Goal: Task Accomplishment & Management: Use online tool/utility

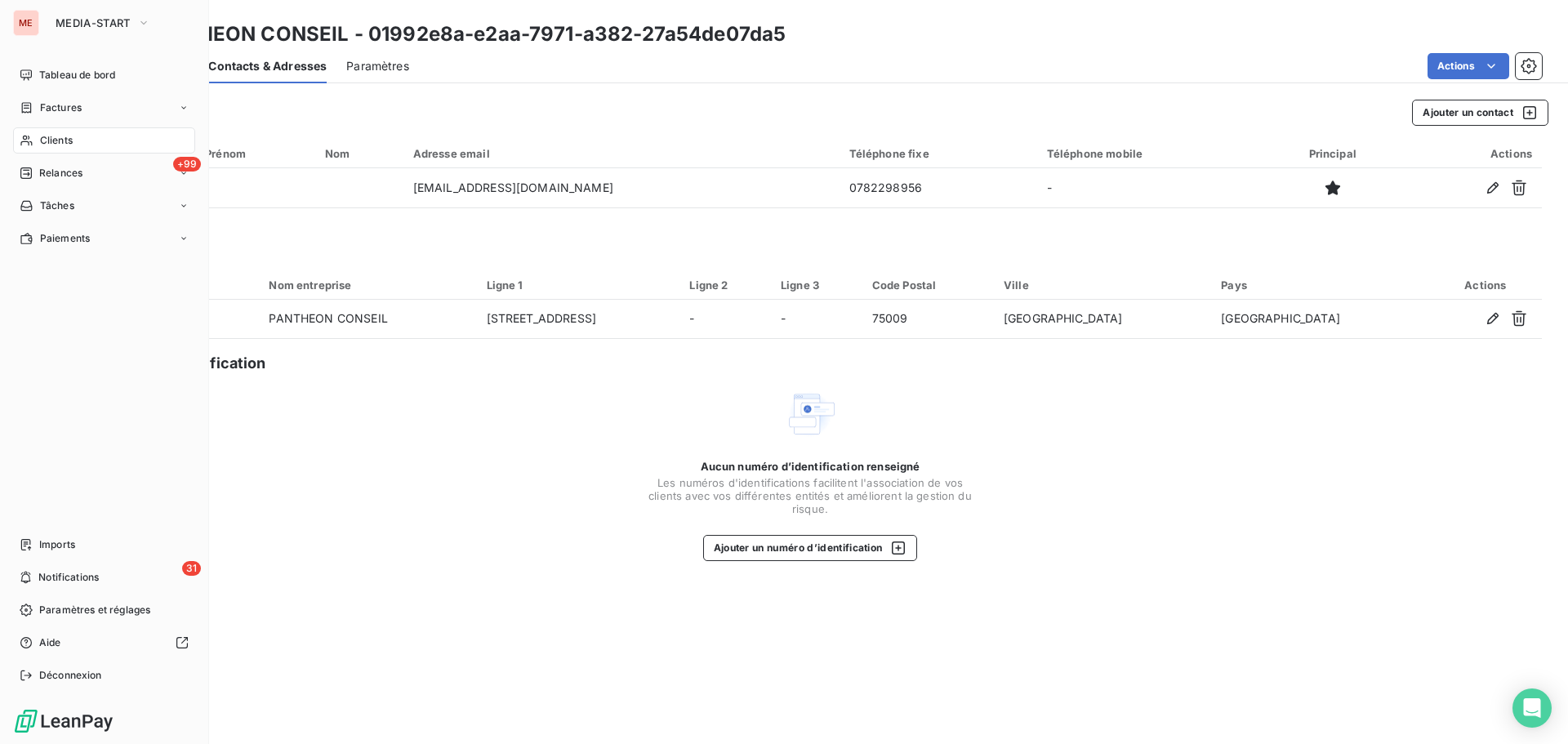
click at [26, 148] on div "Clients" at bounding box center [103, 140] width 182 height 26
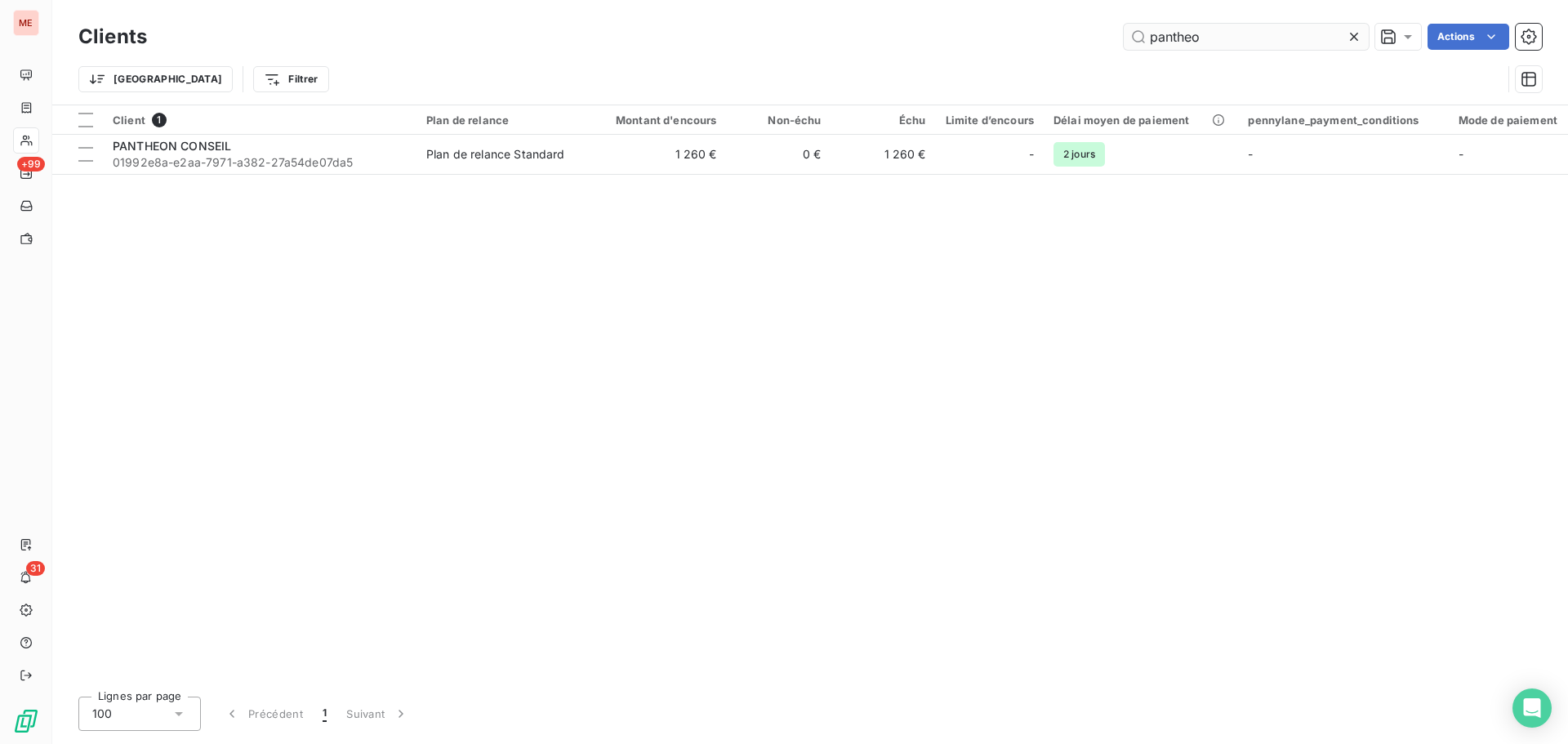
click at [1246, 46] on input "pantheo" at bounding box center [1246, 37] width 245 height 26
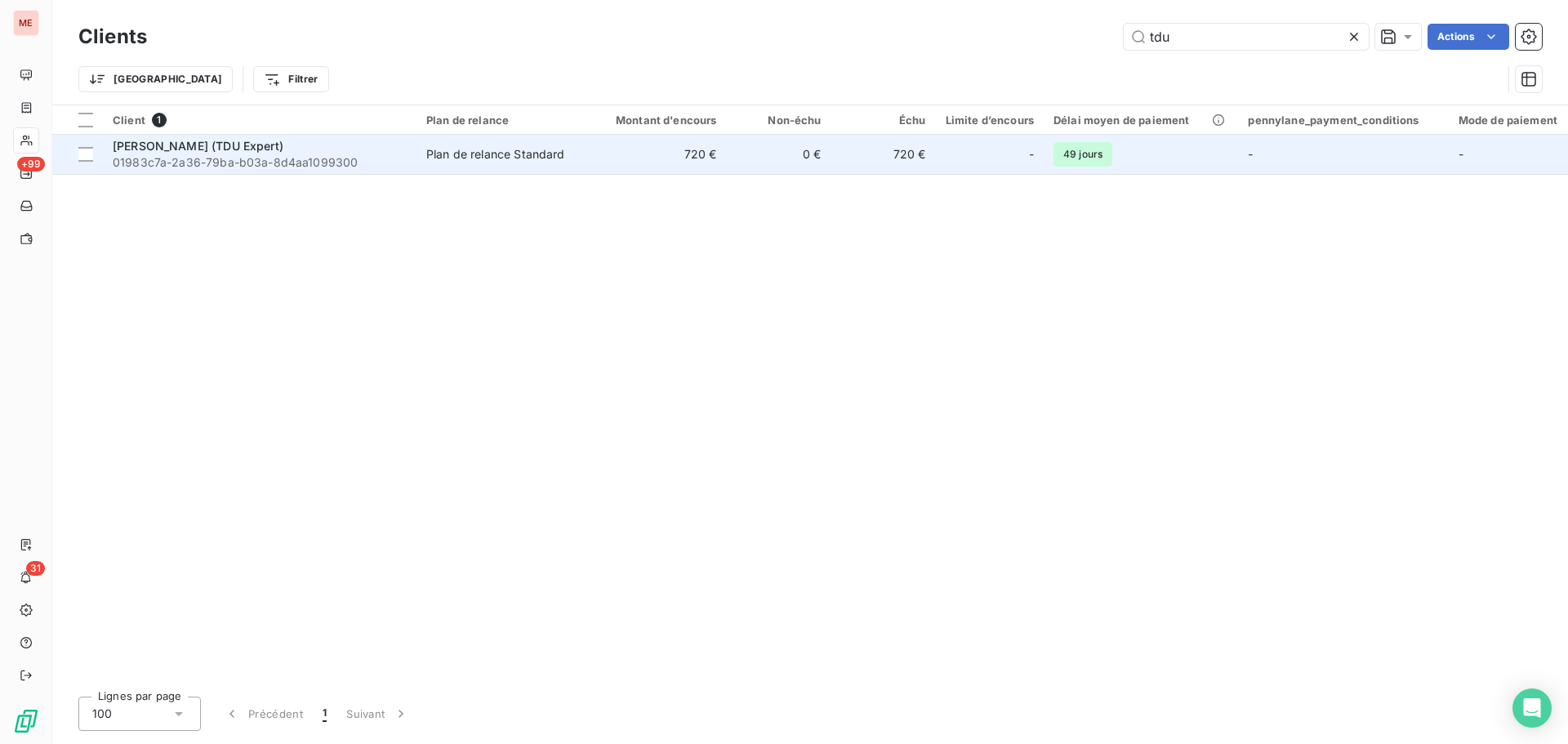
type input "tdu"
click at [324, 151] on div "[PERSON_NAME] (TDU Expert)" at bounding box center [259, 146] width 294 height 16
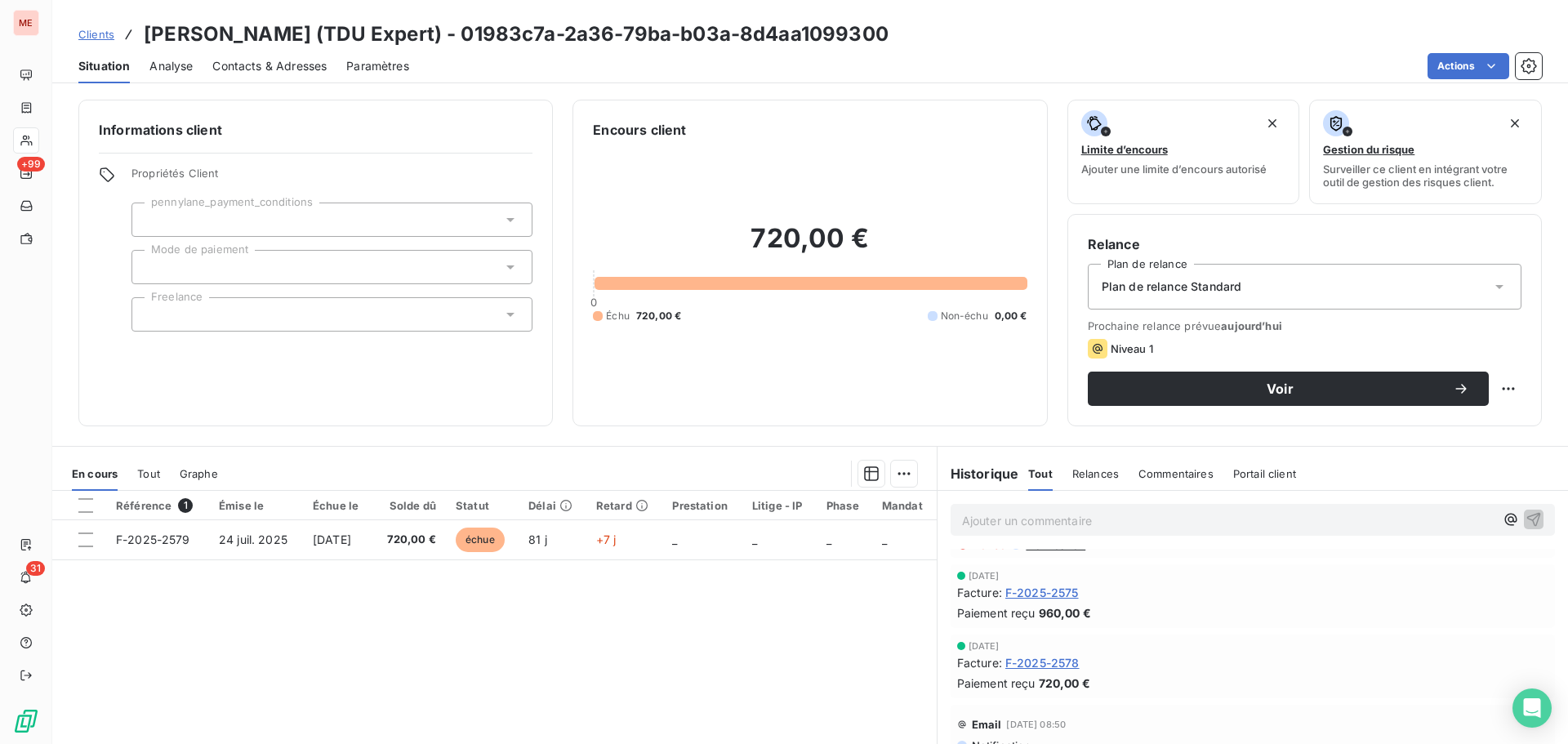
scroll to position [137, 0]
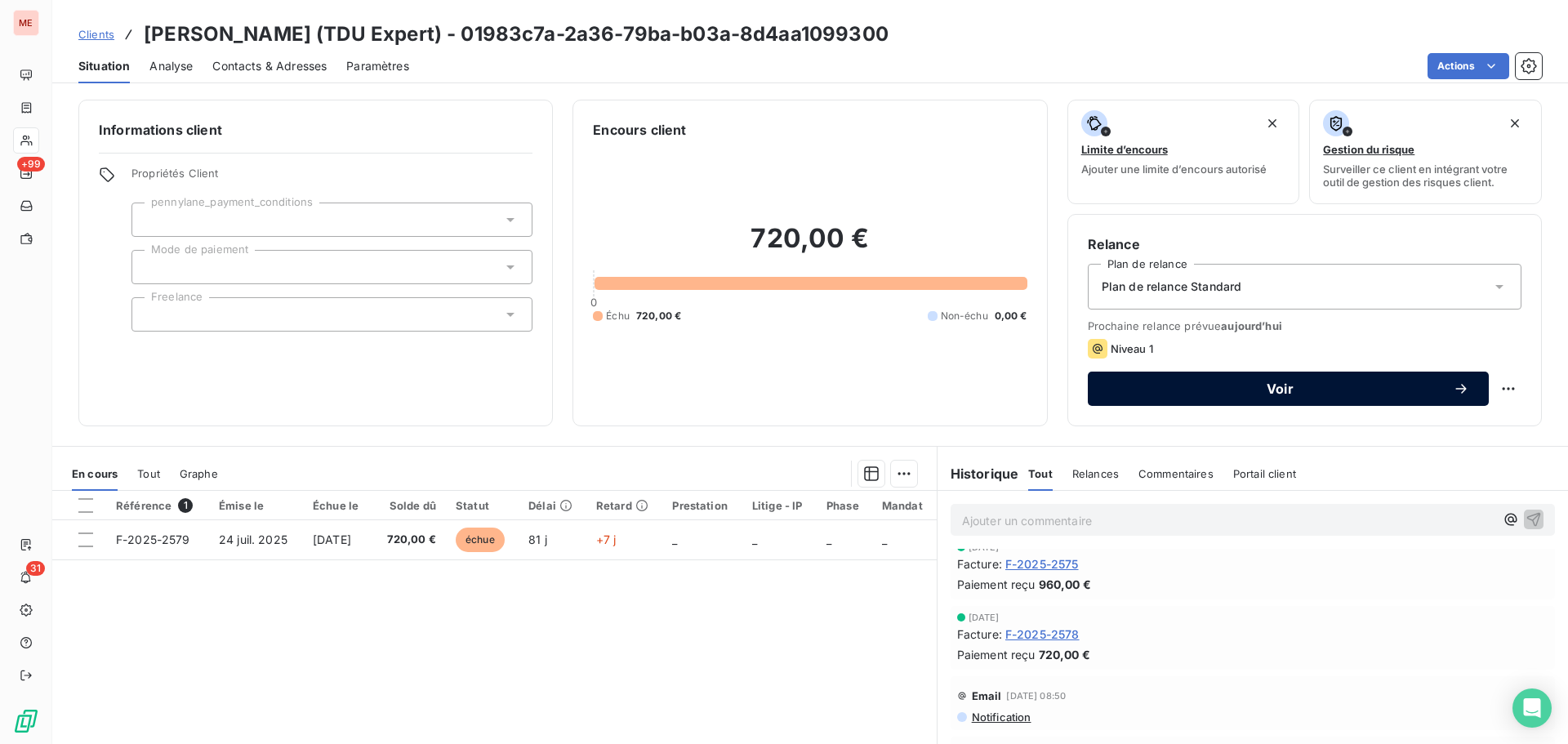
click at [1210, 394] on span "Voir" at bounding box center [1280, 388] width 346 height 13
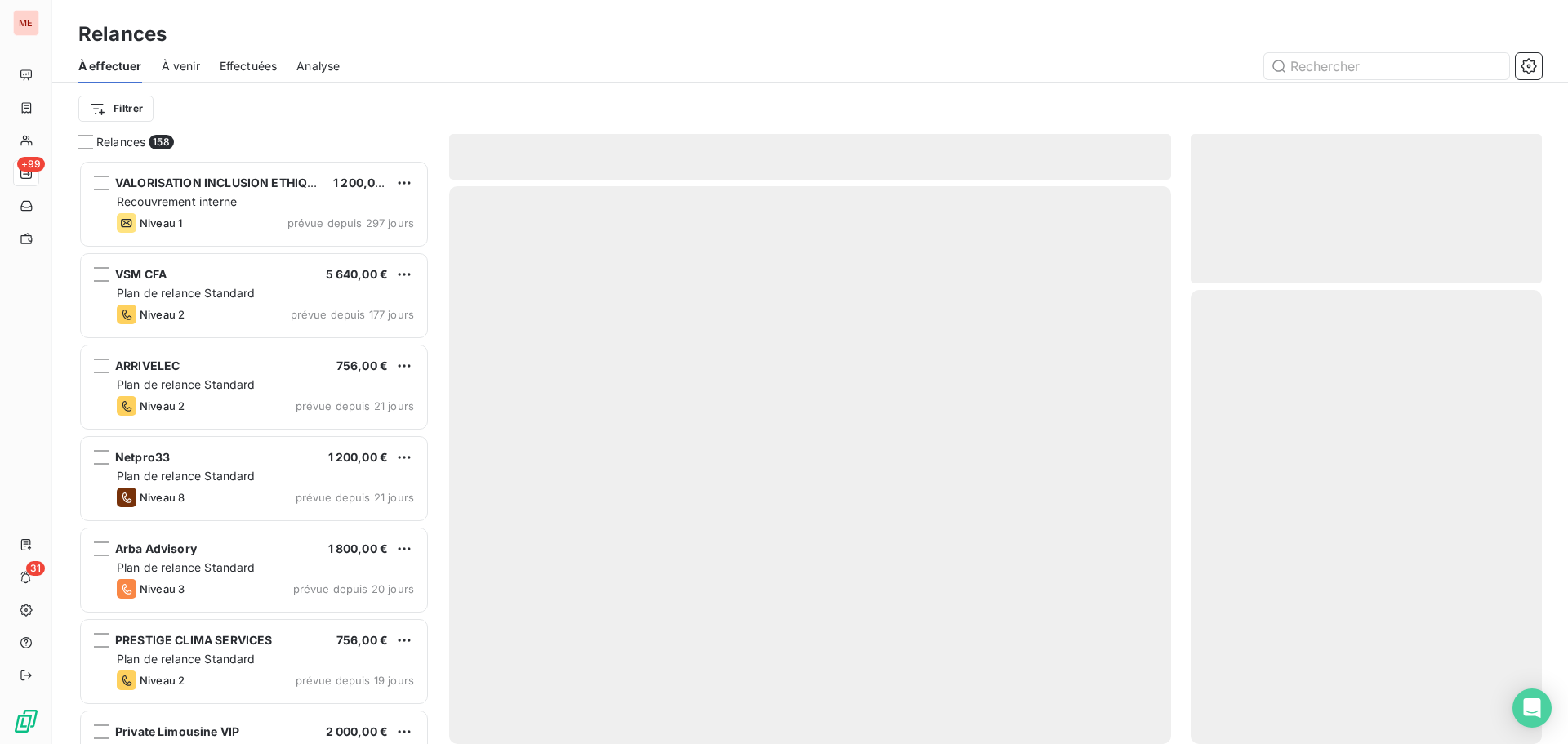
scroll to position [572, 339]
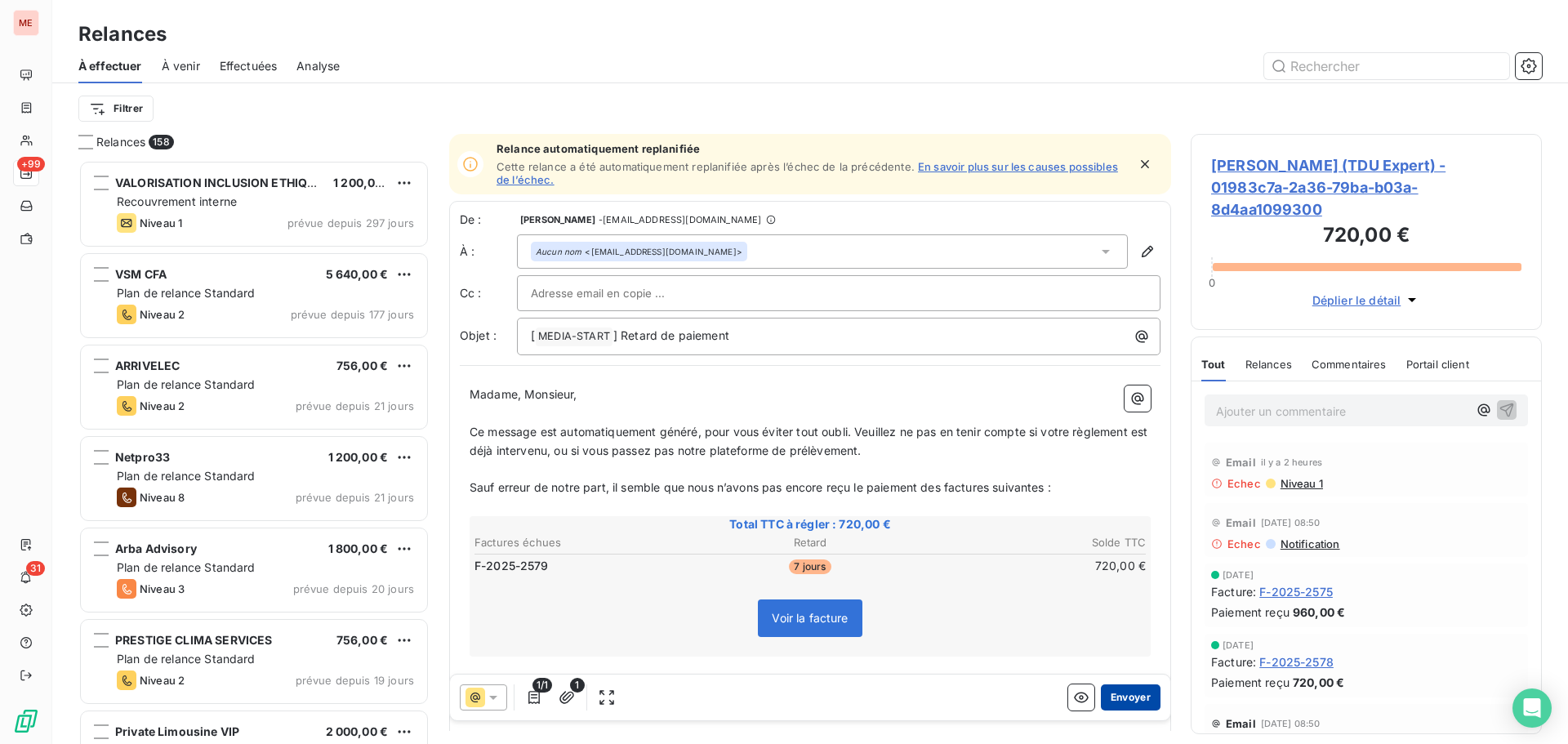
click at [1131, 697] on button "Envoyer" at bounding box center [1131, 697] width 60 height 26
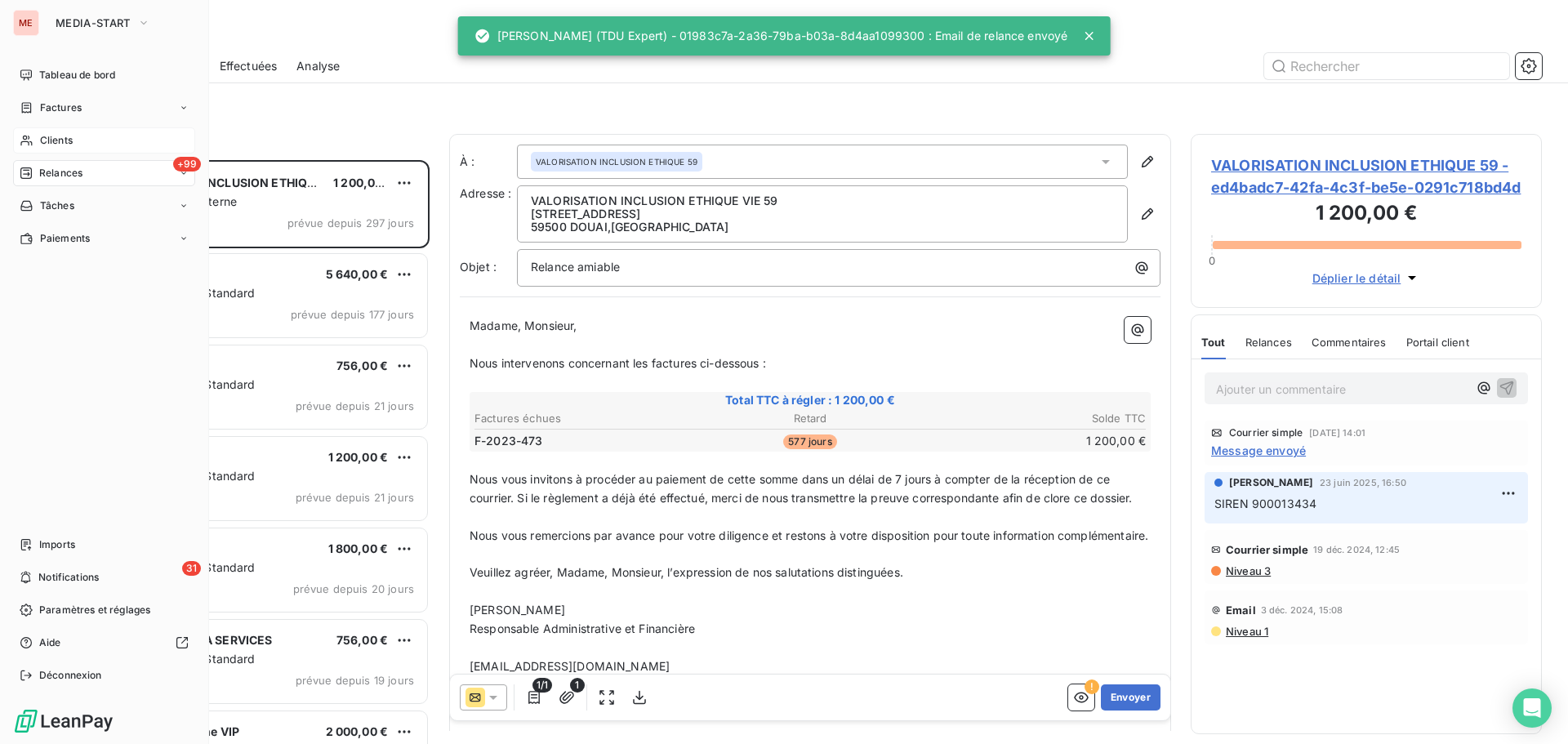
click at [44, 147] on span "Clients" at bounding box center [56, 140] width 33 height 15
